Goal: Task Accomplishment & Management: Complete application form

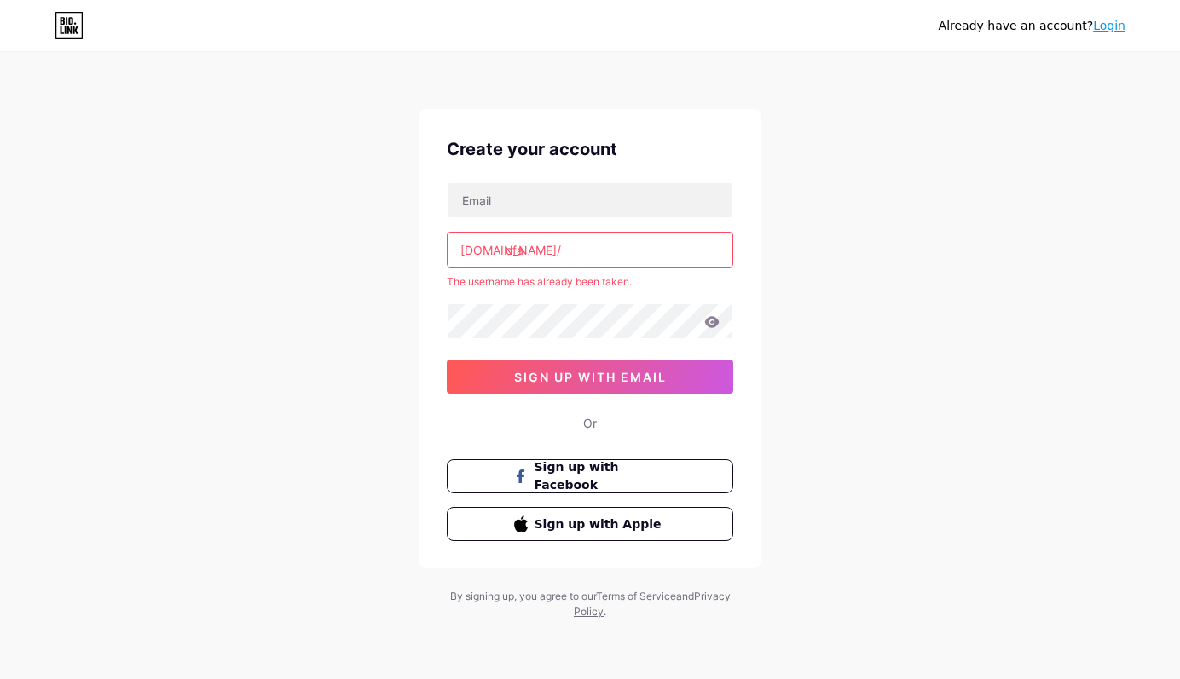
click at [594, 247] on input "cfa" at bounding box center [590, 250] width 285 height 34
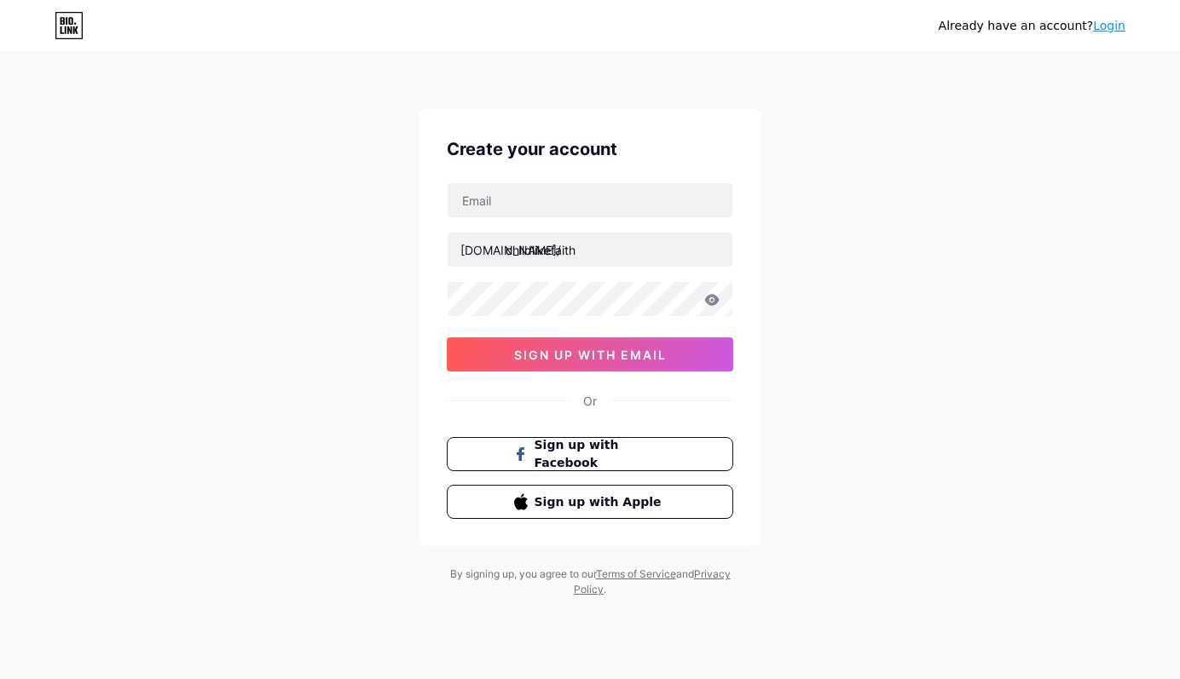
click at [808, 251] on div "Already have an account? Login Create your account [DOMAIN_NAME]/ childlikefait…" at bounding box center [590, 326] width 1180 height 652
click at [654, 248] on input "childlikefaith" at bounding box center [590, 250] width 285 height 34
type input "cfacademy"
click at [857, 234] on div "Already have an account? Login Create your account [DOMAIN_NAME]/ cfacademy 0cA…" at bounding box center [590, 326] width 1180 height 652
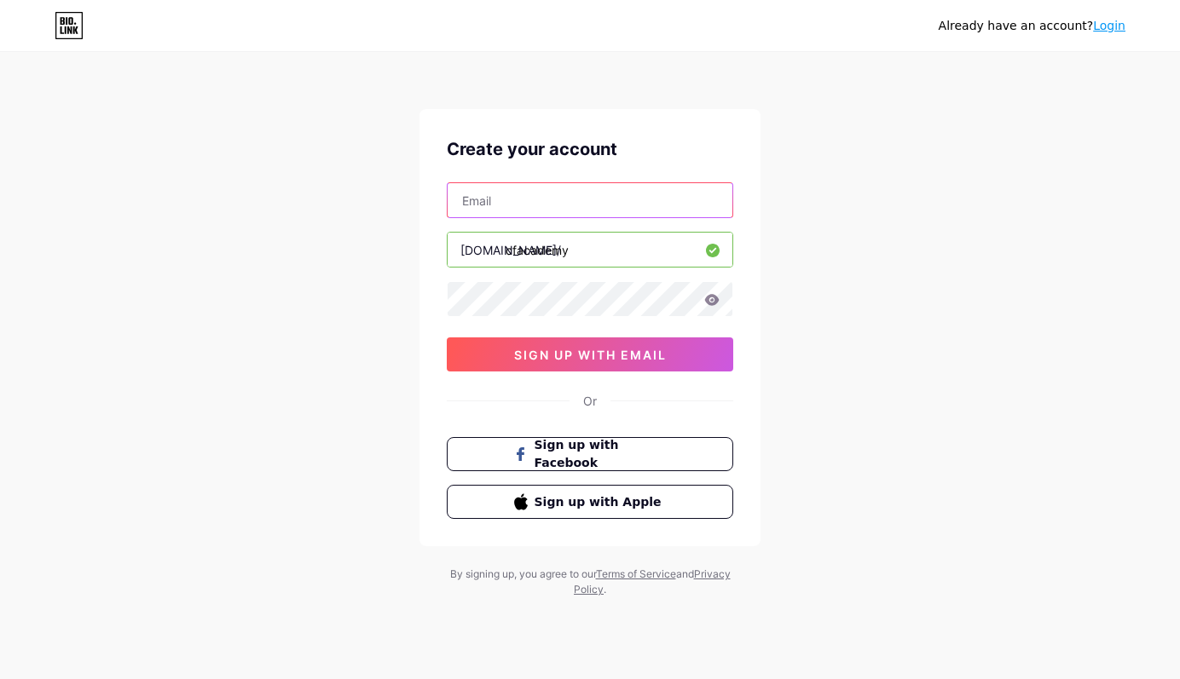
click at [571, 203] on input "text" at bounding box center [590, 200] width 285 height 34
type input "[EMAIL_ADDRESS][DOMAIN_NAME]"
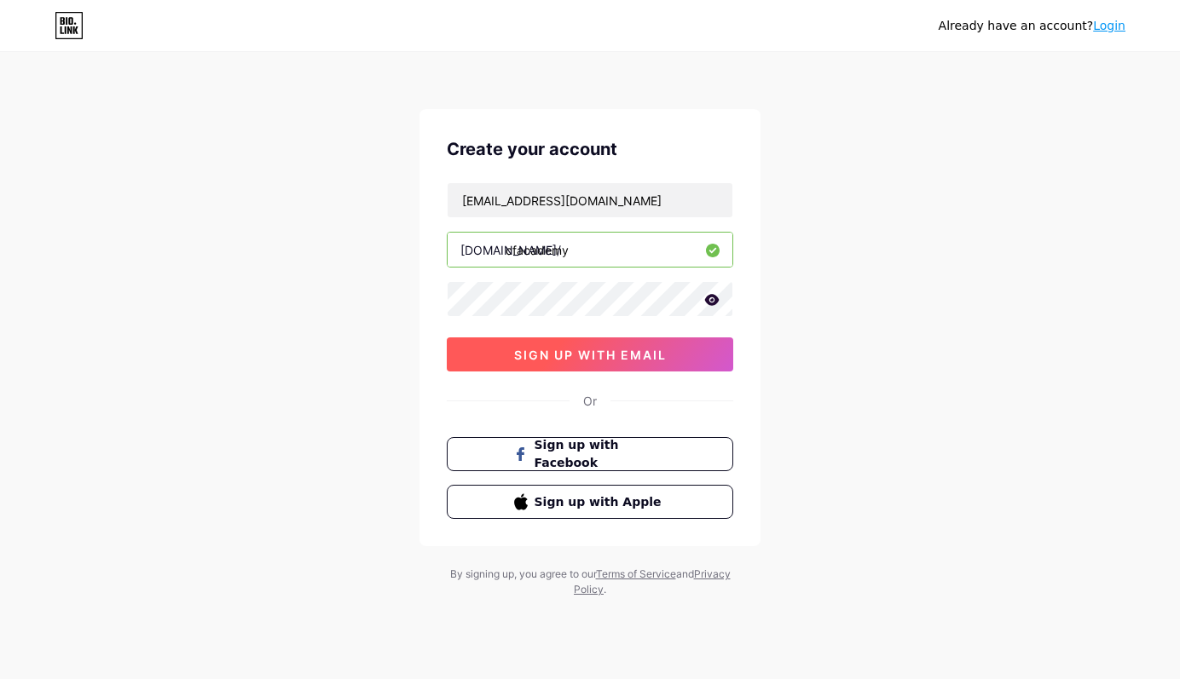
click at [574, 358] on span "sign up with email" at bounding box center [590, 355] width 153 height 14
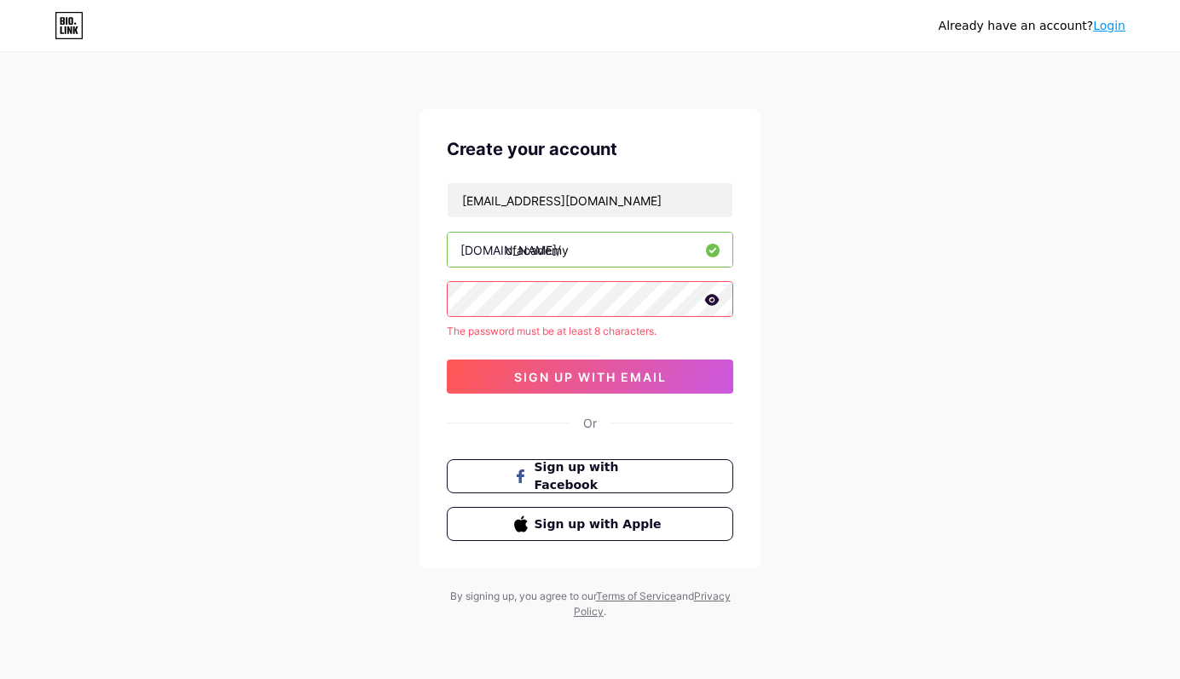
click at [310, 287] on div "Already have an account? Login Create your account [EMAIL_ADDRESS][DOMAIN_NAME]…" at bounding box center [590, 337] width 1180 height 674
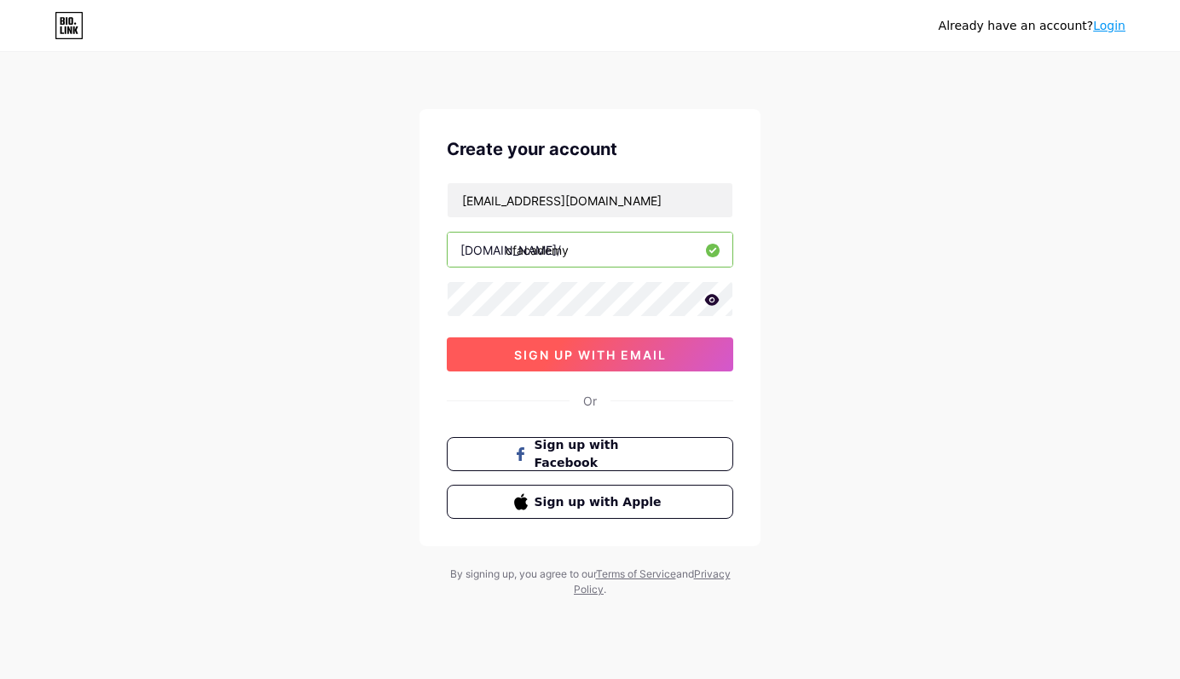
click at [455, 359] on button "sign up with email" at bounding box center [590, 355] width 286 height 34
